Goal: Task Accomplishment & Management: Manage account settings

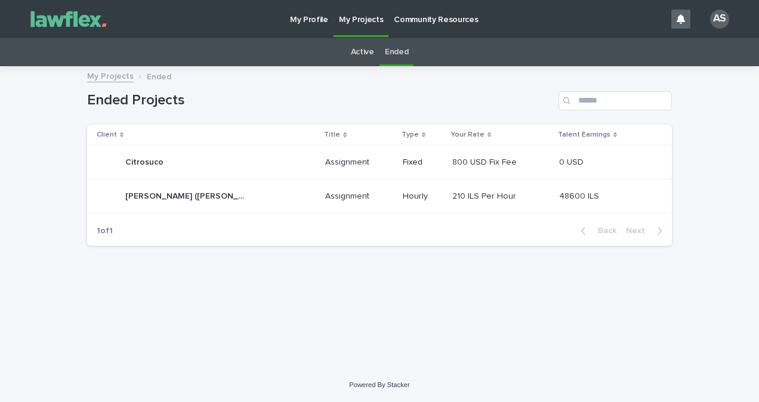
click at [349, 42] on div "Active" at bounding box center [363, 52] width 34 height 28
click at [350, 47] on div "Active" at bounding box center [363, 52] width 34 height 28
click at [370, 54] on link "Active" at bounding box center [362, 52] width 23 height 28
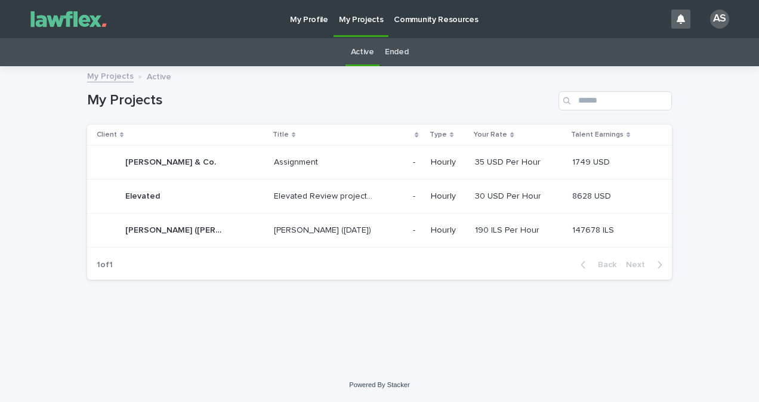
click at [330, 232] on p "[PERSON_NAME] ([DATE])" at bounding box center [324, 229] width 100 height 13
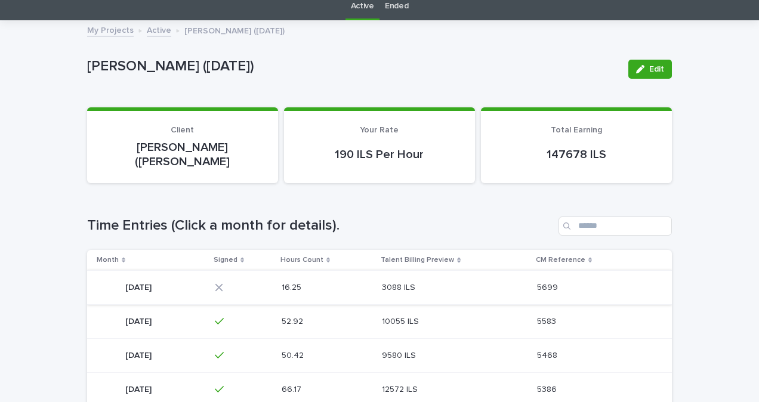
scroll to position [69, 0]
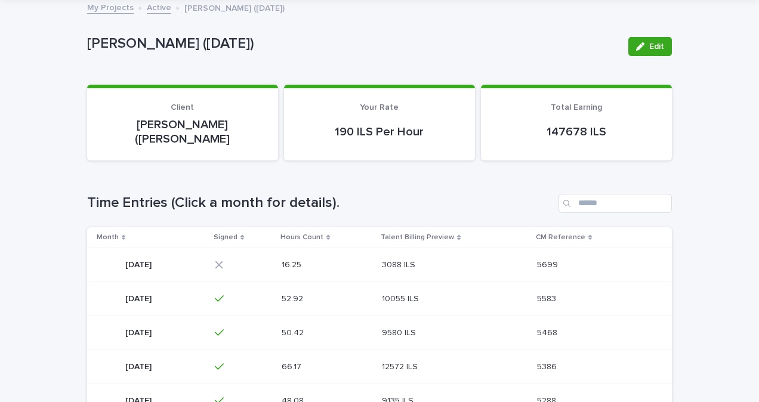
click at [341, 260] on p at bounding box center [312, 265] width 60 height 10
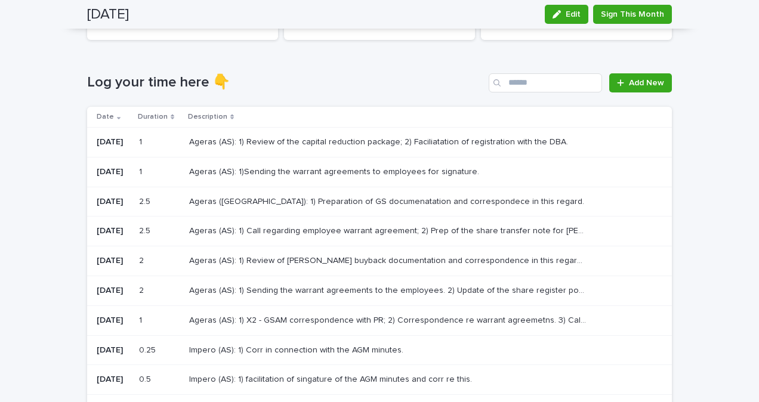
scroll to position [83, 0]
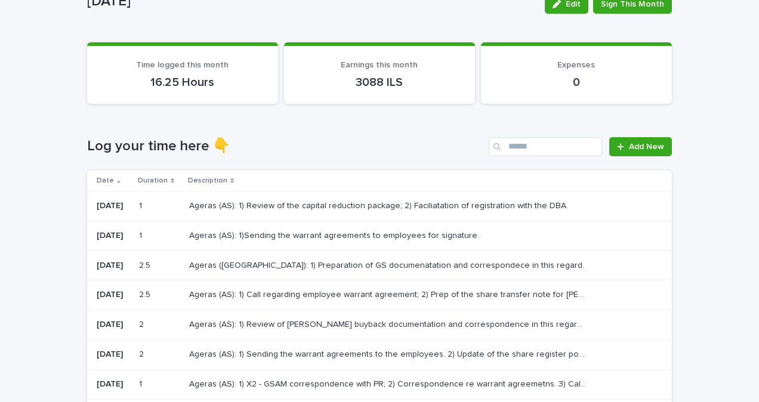
click at [327, 293] on p "Ageras (AS): 1) Call regarding employee warrant agreement; 2) Prep of the share…" at bounding box center [389, 294] width 401 height 13
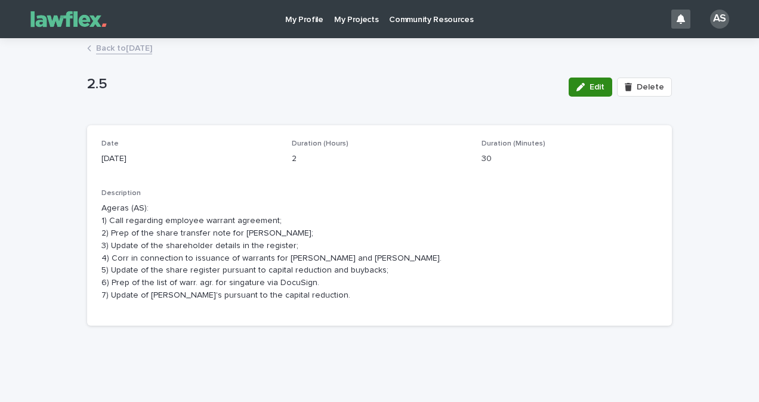
click at [599, 85] on span "Edit" at bounding box center [597, 87] width 15 height 8
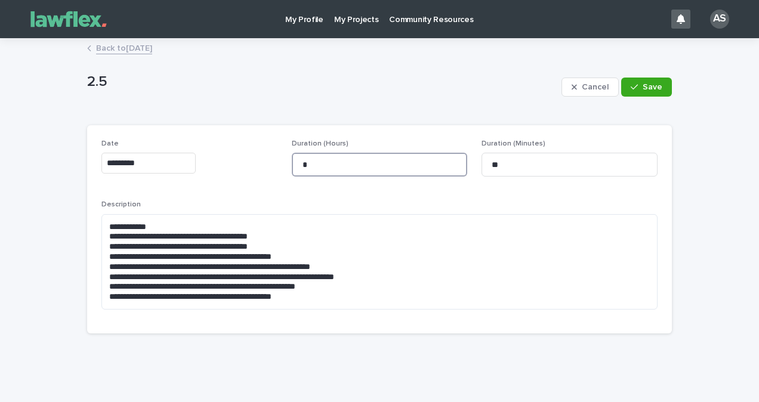
drag, startPoint x: 353, startPoint y: 173, endPoint x: 261, endPoint y: 178, distance: 92.1
click at [261, 177] on div "**********" at bounding box center [379, 230] width 556 height 180
type input "*"
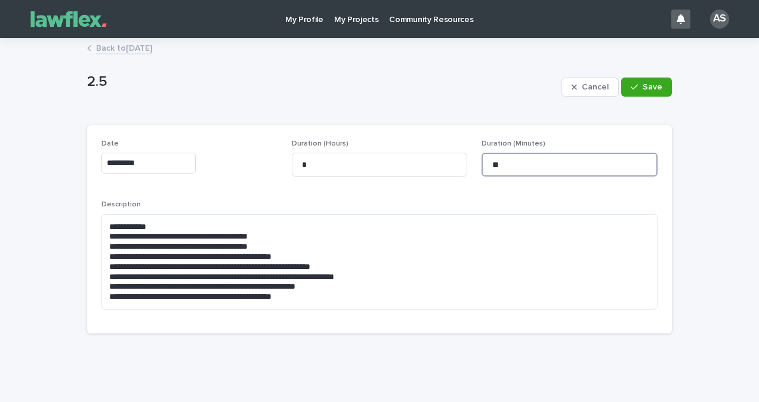
click at [482, 170] on input "**" at bounding box center [570, 165] width 176 height 24
click at [630, 94] on button "Save" at bounding box center [646, 87] width 51 height 19
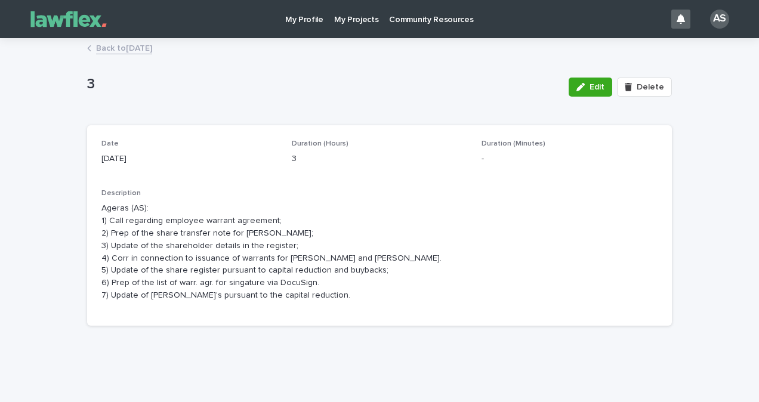
click at [152, 52] on link "Back to [DATE]" at bounding box center [124, 48] width 56 height 14
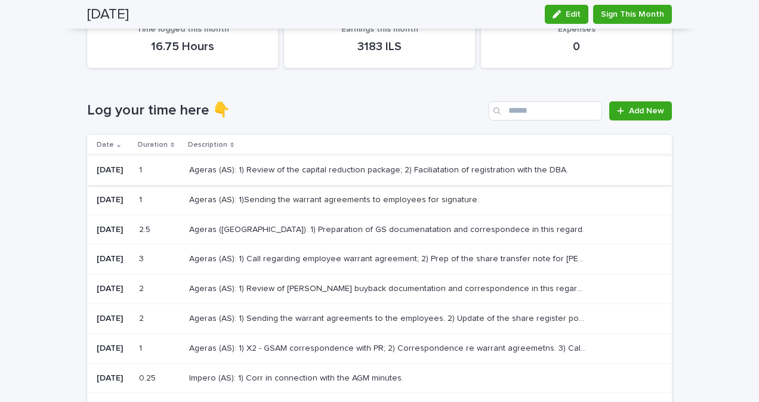
scroll to position [107, 0]
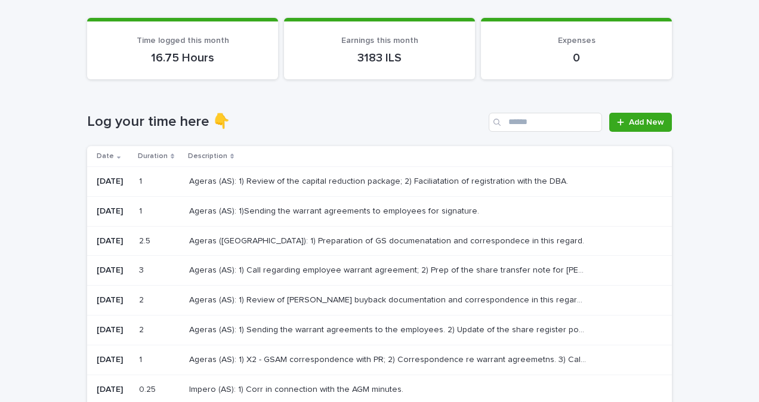
click at [429, 269] on p "Ageras (AS): 1) Call regarding employee warrant agreement; 2) Prep of the share…" at bounding box center [389, 269] width 401 height 13
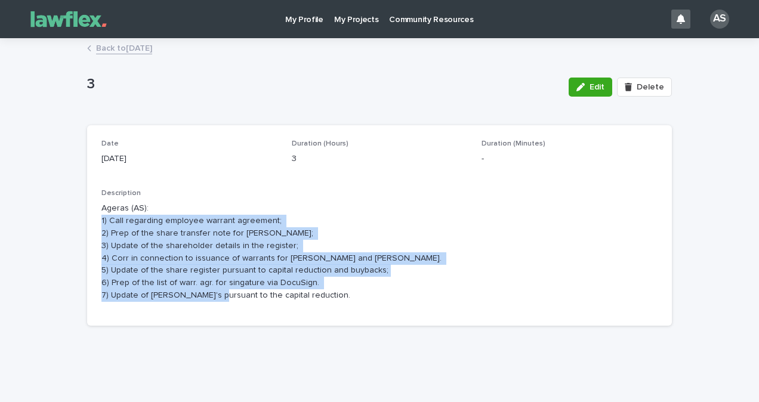
drag, startPoint x: 321, startPoint y: 301, endPoint x: 96, endPoint y: 219, distance: 239.1
click at [96, 219] on div "Date [DATE] Duration (Hours) 3 Duration (Minutes) - Description Ageras (AS): 1)…" at bounding box center [379, 225] width 585 height 201
drag, startPoint x: 96, startPoint y: 219, endPoint x: 251, endPoint y: 278, distance: 166.1
click at [251, 278] on p "Ageras (AS): 1) Call regarding employee warrant agreement; 2) Prep of the share…" at bounding box center [379, 251] width 556 height 99
drag, startPoint x: 309, startPoint y: 301, endPoint x: 85, endPoint y: 213, distance: 241.2
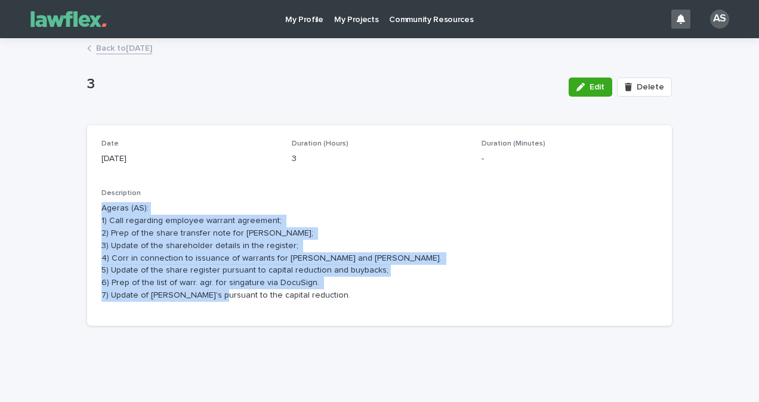
click at [87, 213] on div "Date [DATE] Duration (Hours) 3 Duration (Minutes) - Description Ageras (AS): 1)…" at bounding box center [379, 225] width 585 height 201
drag, startPoint x: 85, startPoint y: 213, endPoint x: 252, endPoint y: 296, distance: 186.6
click at [252, 296] on p "Ageras (AS): 1) Call regarding employee warrant agreement; 2) Prep of the share…" at bounding box center [379, 251] width 556 height 99
click at [309, 298] on p "Ageras (AS): 1) Call regarding employee warrant agreement; 2) Prep of the share…" at bounding box center [379, 251] width 556 height 99
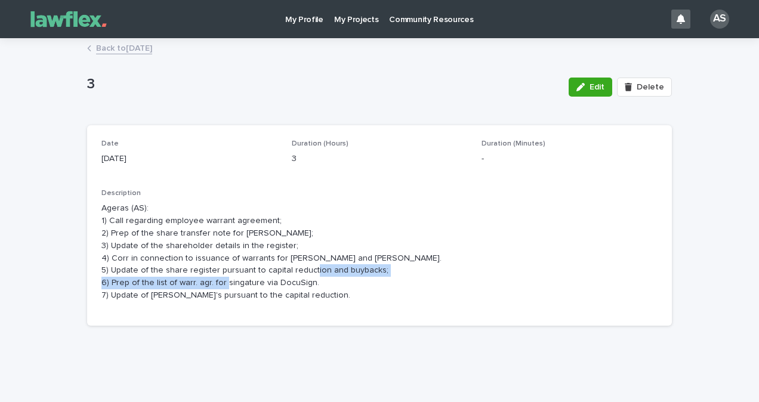
drag, startPoint x: 116, startPoint y: 278, endPoint x: 318, endPoint y: 283, distance: 201.9
click at [318, 283] on p "Ageras (AS): 1) Call regarding employee warrant agreement; 2) Prep of the share…" at bounding box center [379, 251] width 556 height 99
drag, startPoint x: 318, startPoint y: 283, endPoint x: 328, endPoint y: 300, distance: 20.1
click at [328, 300] on p "Ageras (AS): 1) Call regarding employee warrant agreement; 2) Prep of the share…" at bounding box center [379, 251] width 556 height 99
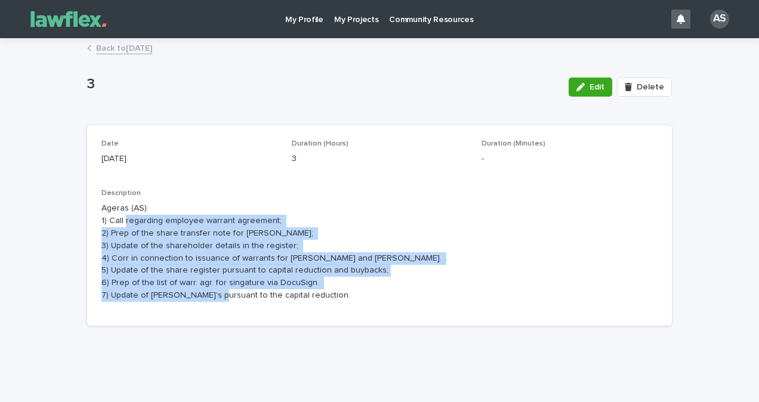
drag, startPoint x: 324, startPoint y: 299, endPoint x: 121, endPoint y: 219, distance: 218.4
click at [121, 219] on p "Ageras (AS): 1) Call regarding employee warrant agreement; 2) Prep of the share…" at bounding box center [379, 251] width 556 height 99
drag, startPoint x: 121, startPoint y: 219, endPoint x: 187, endPoint y: 267, distance: 82.4
click at [186, 267] on p "Ageras (AS): 1) Call regarding employee warrant agreement; 2) Prep of the share…" at bounding box center [379, 251] width 556 height 99
click at [282, 244] on p "Ageras (AS): 1) Call regarding employee warrant agreement; 2) Prep of the share…" at bounding box center [379, 251] width 556 height 99
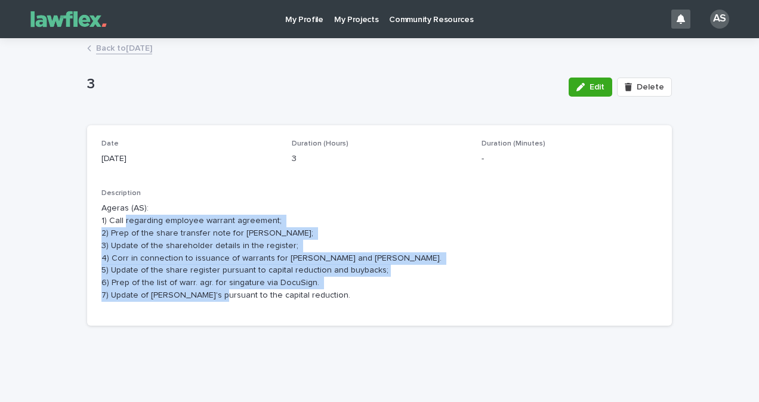
click at [287, 247] on p "Ageras (AS): 1) Call regarding employee warrant agreement; 2) Prep of the share…" at bounding box center [379, 251] width 556 height 99
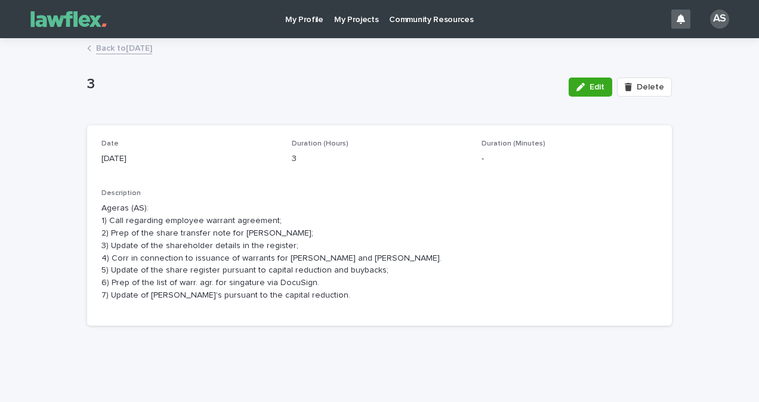
click at [287, 248] on p "Ageras (AS): 1) Call regarding employee warrant agreement; 2) Prep of the share…" at bounding box center [379, 251] width 556 height 99
click at [592, 90] on span "Edit" at bounding box center [597, 87] width 15 height 8
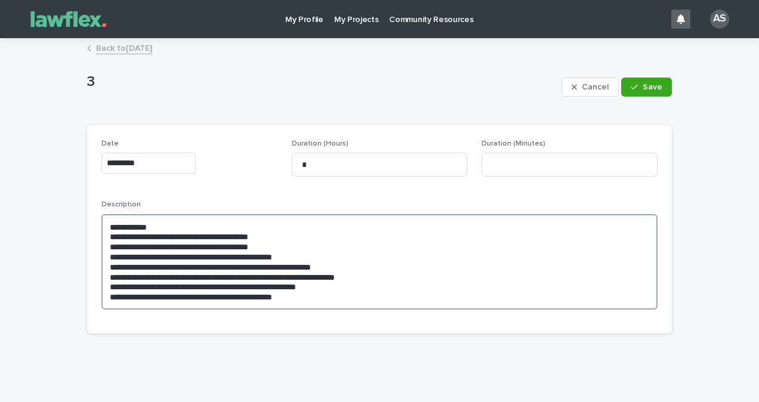
click at [316, 291] on textarea "**********" at bounding box center [379, 262] width 556 height 96
click at [316, 295] on textarea "**********" at bounding box center [379, 262] width 556 height 96
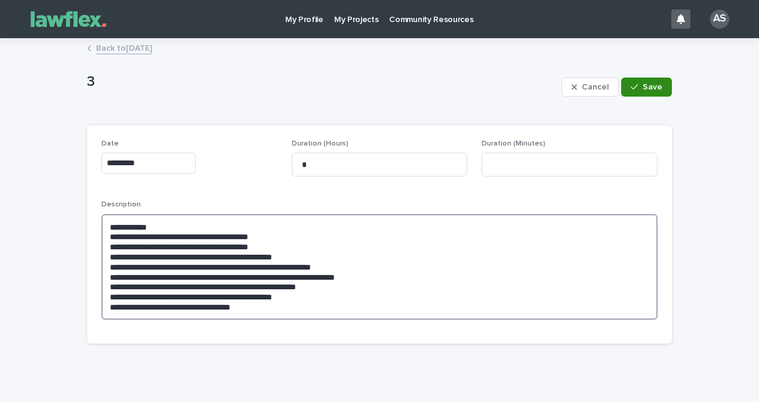
type textarea "**********"
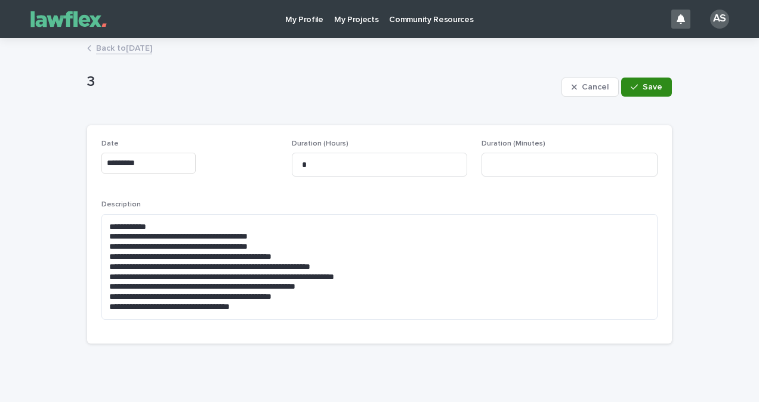
click at [659, 87] on button "Save" at bounding box center [646, 87] width 51 height 19
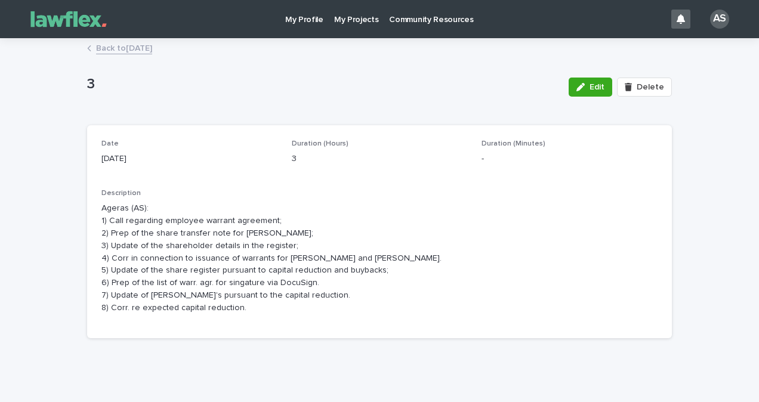
click at [116, 52] on link "Back to [DATE]" at bounding box center [124, 48] width 56 height 14
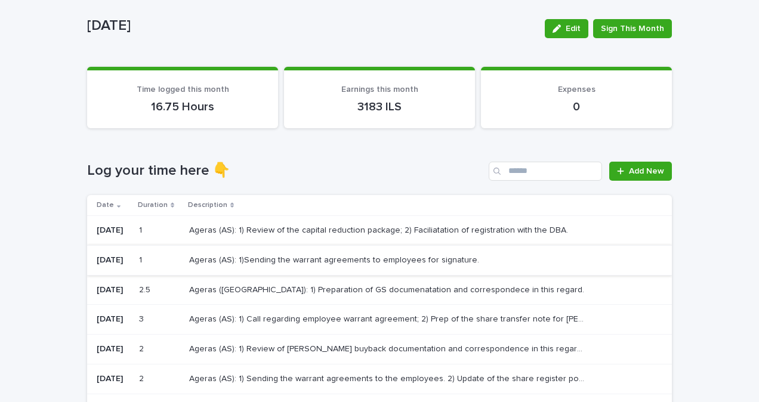
scroll to position [60, 0]
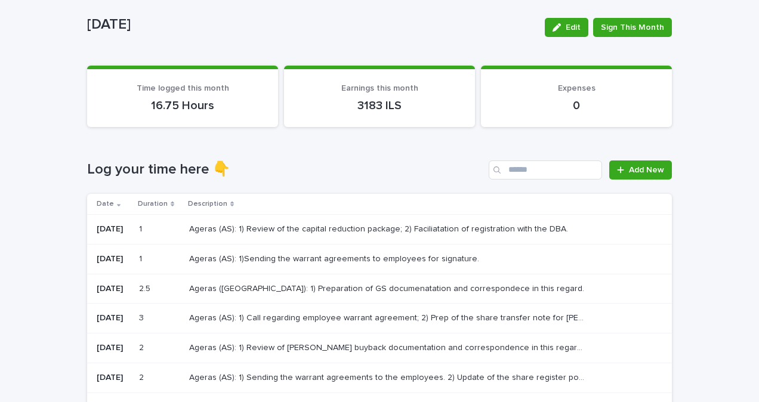
click at [388, 286] on p "Ageras ([GEOGRAPHIC_DATA]): 1) Preparation of GS documenatation and corresponde…" at bounding box center [388, 288] width 398 height 13
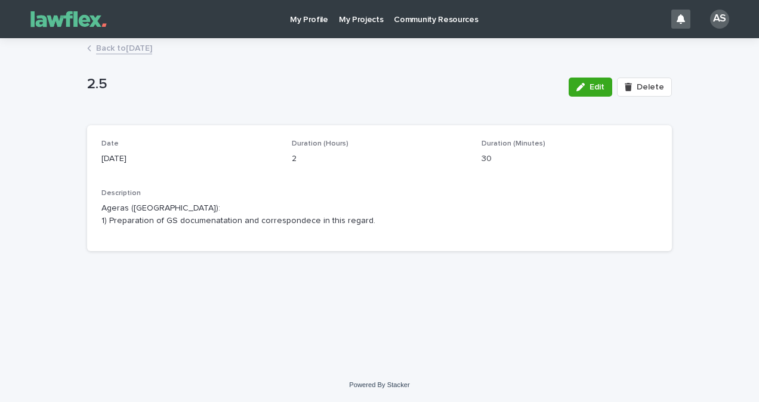
click at [152, 46] on link "Back to [DATE]" at bounding box center [124, 48] width 56 height 14
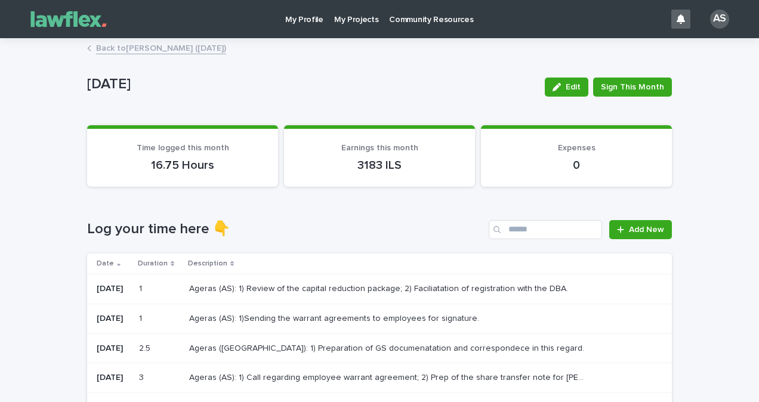
click at [313, 376] on p "Ageras (AS): 1) Call regarding employee warrant agreement; 2) Prep of the share…" at bounding box center [389, 377] width 401 height 13
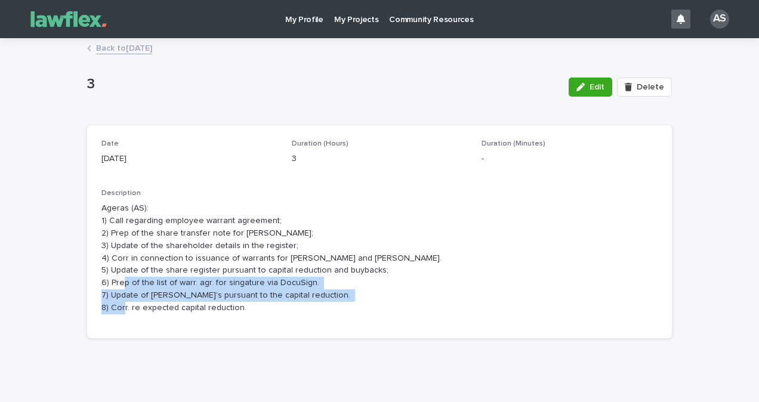
drag, startPoint x: 256, startPoint y: 314, endPoint x: 195, endPoint y: 279, distance: 69.8
click at [195, 279] on p "Ageras (AS): 1) Call regarding employee warrant agreement; 2) Prep of the share…" at bounding box center [379, 258] width 556 height 112
drag, startPoint x: 195, startPoint y: 279, endPoint x: 258, endPoint y: 301, distance: 66.7
click at [258, 301] on p "Ageras (AS): 1) Call regarding employee warrant agreement; 2) Prep of the share…" at bounding box center [379, 258] width 556 height 112
click at [260, 303] on p "Ageras (AS): 1) Call regarding employee warrant agreement; 2) Prep of the share…" at bounding box center [379, 258] width 556 height 112
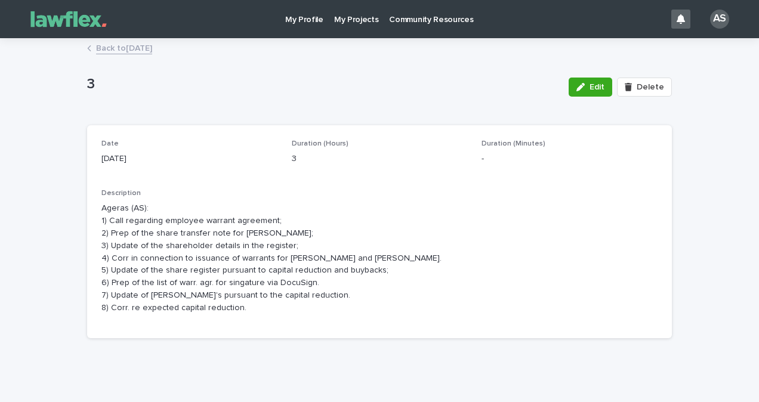
click at [247, 297] on p "Ageras (AS): 1) Call regarding employee warrant agreement; 2) Prep of the share…" at bounding box center [379, 258] width 556 height 112
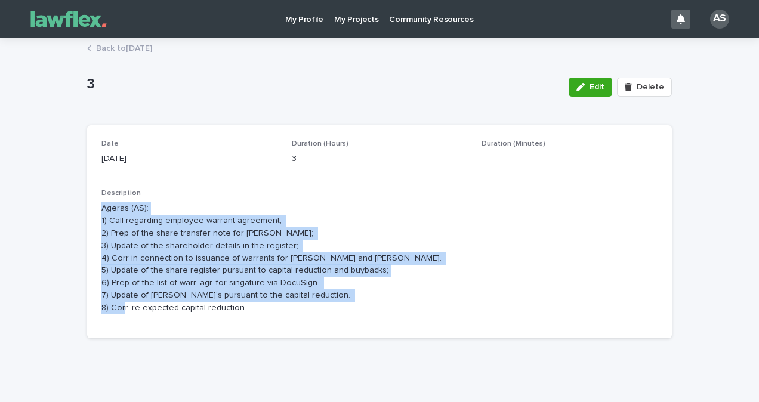
drag, startPoint x: 279, startPoint y: 304, endPoint x: 95, endPoint y: 205, distance: 208.6
click at [95, 205] on div "Date [DATE] Duration (Hours) 3 Duration (Minutes) - Description Ageras (AS): 1)…" at bounding box center [379, 231] width 585 height 213
drag, startPoint x: 95, startPoint y: 205, endPoint x: 246, endPoint y: 267, distance: 163.1
click at [246, 267] on p "Ageras (AS): 1) Call regarding employee warrant agreement; 2) Prep of the share…" at bounding box center [379, 258] width 556 height 112
click at [262, 330] on div "Date [DATE] Duration (Hours) 3 Duration (Minutes) - Description Ageras (AS): 1)…" at bounding box center [379, 231] width 585 height 213
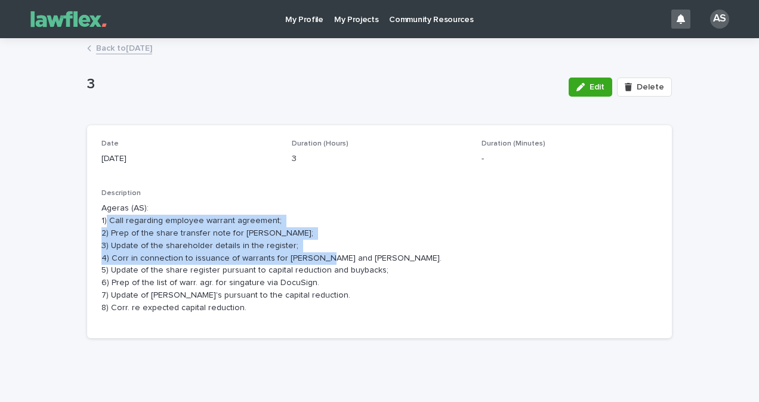
drag, startPoint x: 101, startPoint y: 220, endPoint x: 411, endPoint y: 263, distance: 313.3
click at [411, 263] on p "Ageras (AS): 1) Call regarding employee warrant agreement; 2) Prep of the share…" at bounding box center [379, 258] width 556 height 112
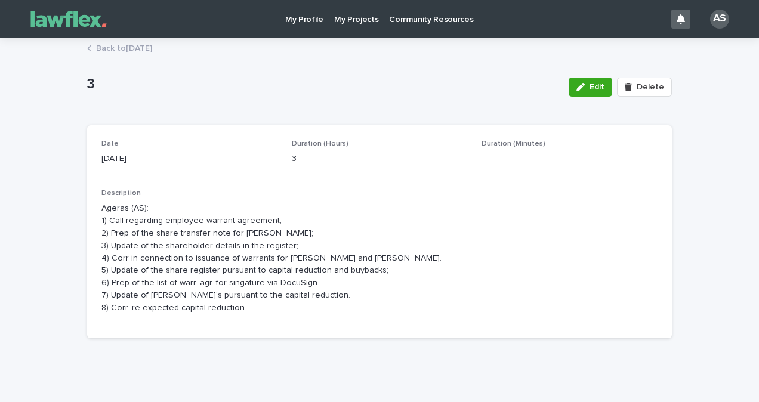
drag, startPoint x: 411, startPoint y: 263, endPoint x: 404, endPoint y: 284, distance: 22.7
click at [404, 284] on p "Ageras (AS): 1) Call regarding employee warrant agreement; 2) Prep of the share…" at bounding box center [379, 258] width 556 height 112
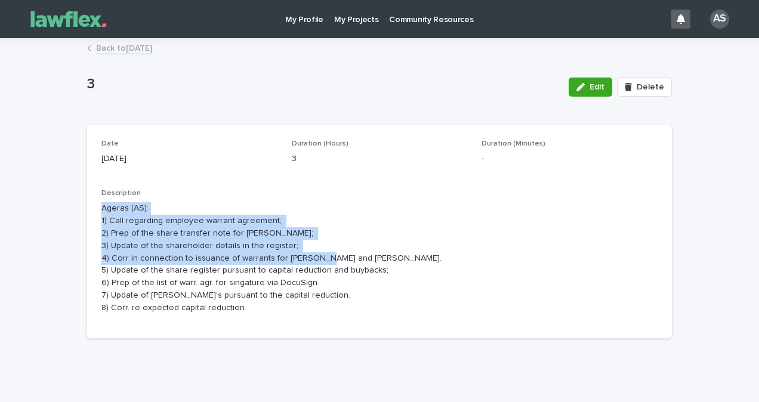
drag, startPoint x: 364, startPoint y: 259, endPoint x: 93, endPoint y: 201, distance: 276.6
click at [93, 201] on div "Date [DATE] Duration (Hours) 3 Duration (Minutes) - Description Ageras (AS): 1)…" at bounding box center [379, 231] width 585 height 213
drag, startPoint x: 93, startPoint y: 201, endPoint x: 388, endPoint y: 239, distance: 297.5
click at [389, 239] on p "Ageras (AS): 1) Call regarding employee warrant agreement; 2) Prep of the share…" at bounding box center [379, 258] width 556 height 112
click at [373, 260] on p "Ageras (AS): 1) Call regarding employee warrant agreement; 2) Prep of the share…" at bounding box center [379, 258] width 556 height 112
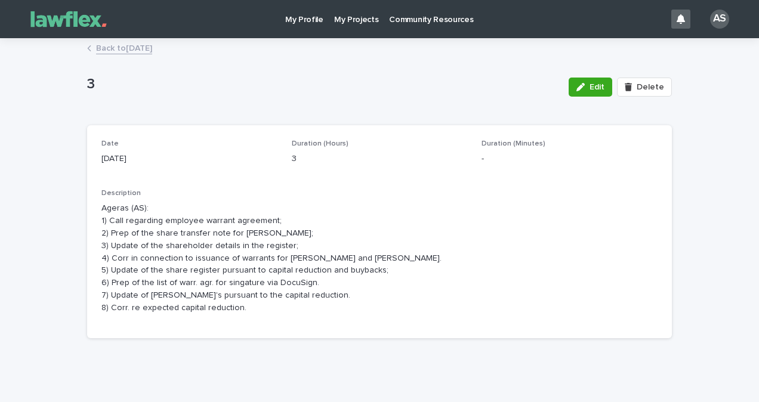
click at [373, 260] on p "Ageras (AS): 1) Call regarding employee warrant agreement; 2) Prep of the share…" at bounding box center [379, 258] width 556 height 112
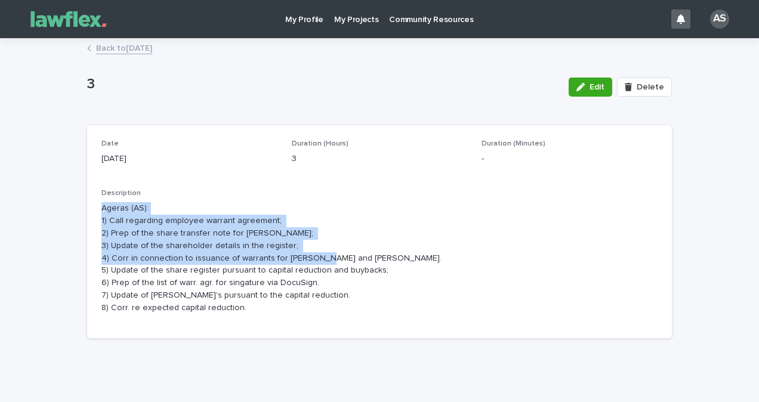
drag, startPoint x: 364, startPoint y: 260, endPoint x: 94, endPoint y: 214, distance: 273.6
click at [94, 214] on div "Date [DATE] Duration (Hours) 3 Duration (Minutes) - Description Ageras (AS): 1)…" at bounding box center [379, 231] width 585 height 213
drag, startPoint x: 94, startPoint y: 214, endPoint x: 273, endPoint y: 261, distance: 184.6
click at [273, 261] on p "Ageras (AS): 1) Call regarding employee warrant agreement; 2) Prep of the share…" at bounding box center [379, 258] width 556 height 112
drag, startPoint x: 269, startPoint y: 249, endPoint x: 78, endPoint y: 199, distance: 197.4
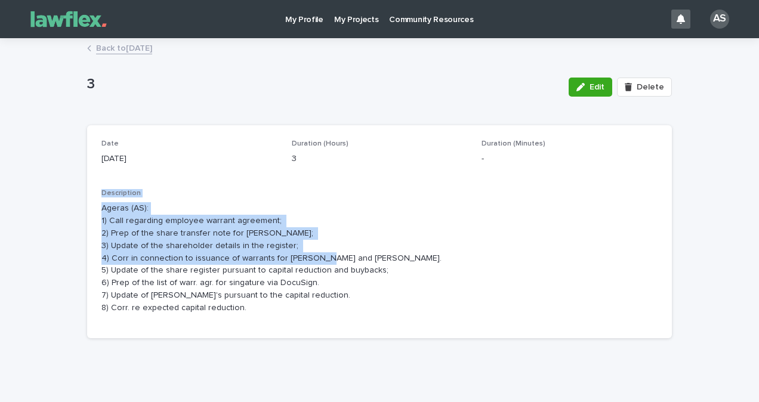
click at [81, 199] on div "Loading... Saving… Loading... Saving… 3 Edit Delete 3 Edit Delete Sorry, there …" at bounding box center [379, 208] width 597 height 339
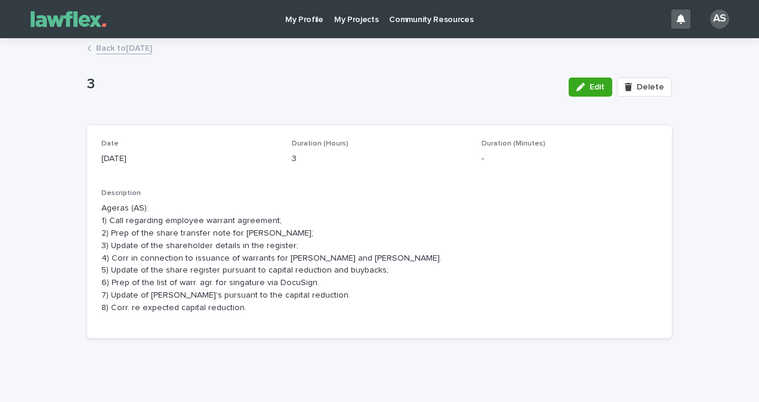
drag, startPoint x: 78, startPoint y: 199, endPoint x: 374, endPoint y: 282, distance: 306.8
click at [374, 282] on p "Ageras (AS): 1) Call regarding employee warrant agreement; 2) Prep of the share…" at bounding box center [379, 258] width 556 height 112
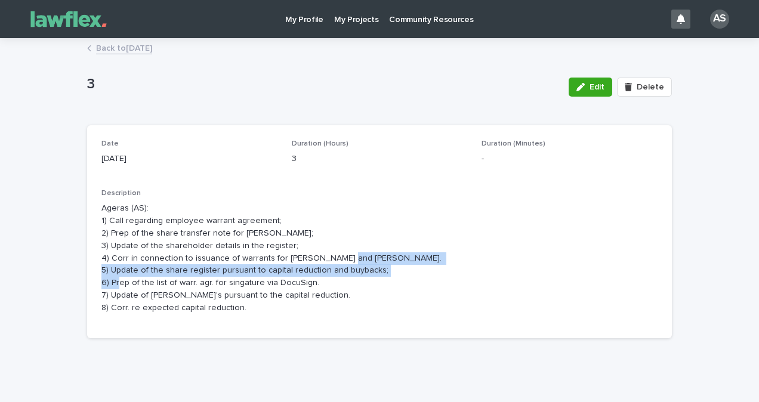
drag, startPoint x: 113, startPoint y: 275, endPoint x: 190, endPoint y: 280, distance: 77.2
click at [190, 280] on p "Ageras (AS): 1) Call regarding employee warrant agreement; 2) Prep of the share…" at bounding box center [379, 258] width 556 height 112
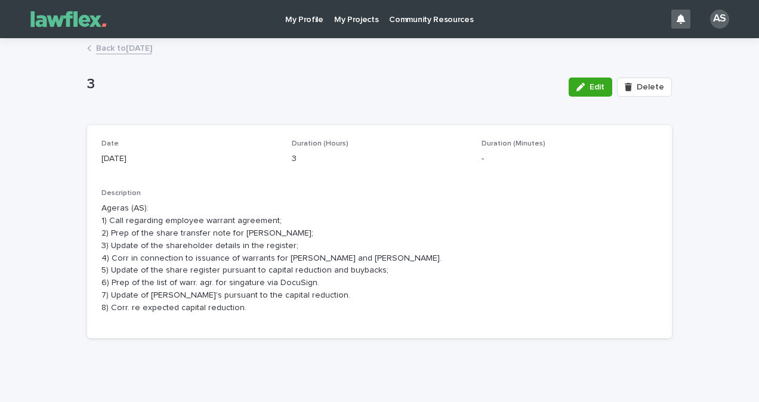
drag, startPoint x: 190, startPoint y: 280, endPoint x: 287, endPoint y: 344, distance: 115.9
click at [286, 344] on div "Loading... Saving… Date [DATE] Duration (Hours) 3 Duration (Minutes) - Descript…" at bounding box center [379, 236] width 585 height 223
click at [371, 268] on p "Ageras (AS): 1) Call regarding employee warrant agreement; 2) Prep of the share…" at bounding box center [379, 258] width 556 height 112
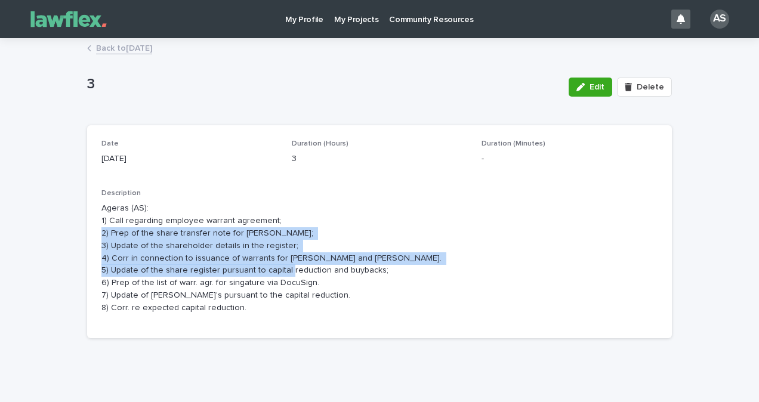
drag, startPoint x: 370, startPoint y: 269, endPoint x: 99, endPoint y: 228, distance: 274.7
click at [101, 228] on p "Ageras (AS): 1) Call regarding employee warrant agreement; 2) Prep of the share…" at bounding box center [379, 258] width 556 height 112
drag, startPoint x: 99, startPoint y: 228, endPoint x: 245, endPoint y: 276, distance: 153.9
click at [245, 276] on p "Ageras (AS): 1) Call regarding employee warrant agreement; 2) Prep of the share…" at bounding box center [379, 258] width 556 height 112
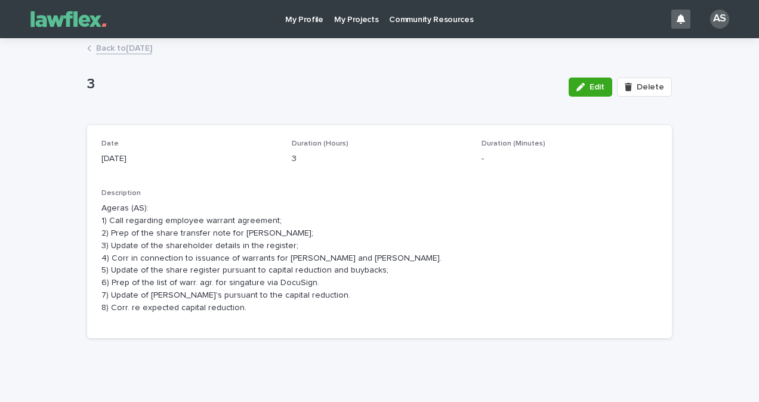
click at [264, 314] on p "Ageras (AS): 1) Call regarding employee warrant agreement; 2) Prep of the share…" at bounding box center [379, 258] width 556 height 112
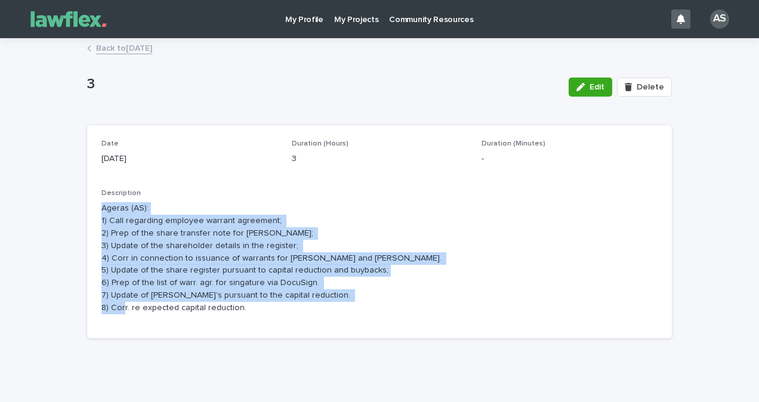
drag, startPoint x: 244, startPoint y: 307, endPoint x: 77, endPoint y: 205, distance: 195.6
click at [81, 205] on div "Loading... Saving… Loading... Saving… 3 Edit Delete 3 Edit Delete Sorry, there …" at bounding box center [379, 208] width 597 height 339
drag, startPoint x: 77, startPoint y: 205, endPoint x: 239, endPoint y: 275, distance: 176.8
click at [239, 275] on p "Ageras (AS): 1) Call regarding employee warrant agreement; 2) Prep of the share…" at bounding box center [379, 258] width 556 height 112
click at [279, 313] on p "Ageras (AS): 1) Call regarding employee warrant agreement; 2) Prep of the share…" at bounding box center [379, 258] width 556 height 112
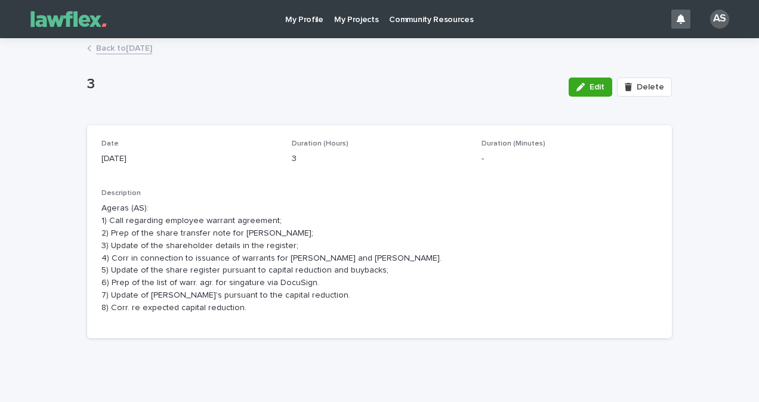
click at [125, 54] on div "Back to [DATE]" at bounding box center [379, 49] width 597 height 17
click at [121, 48] on link "Back to [DATE]" at bounding box center [124, 48] width 56 height 14
